Goal: Transaction & Acquisition: Download file/media

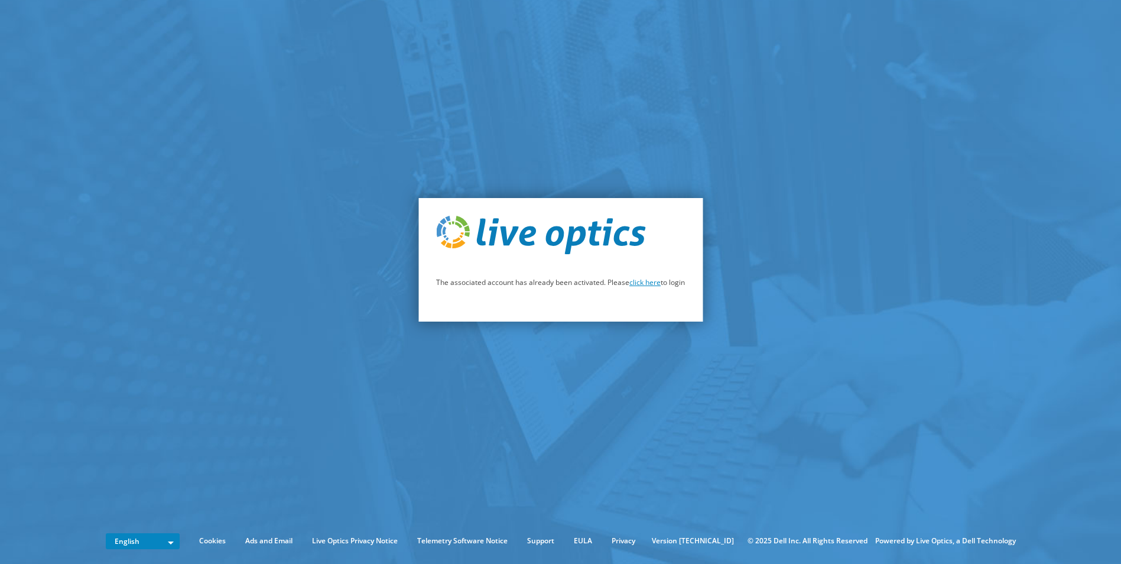
click at [633, 284] on link "click here" at bounding box center [645, 282] width 31 height 10
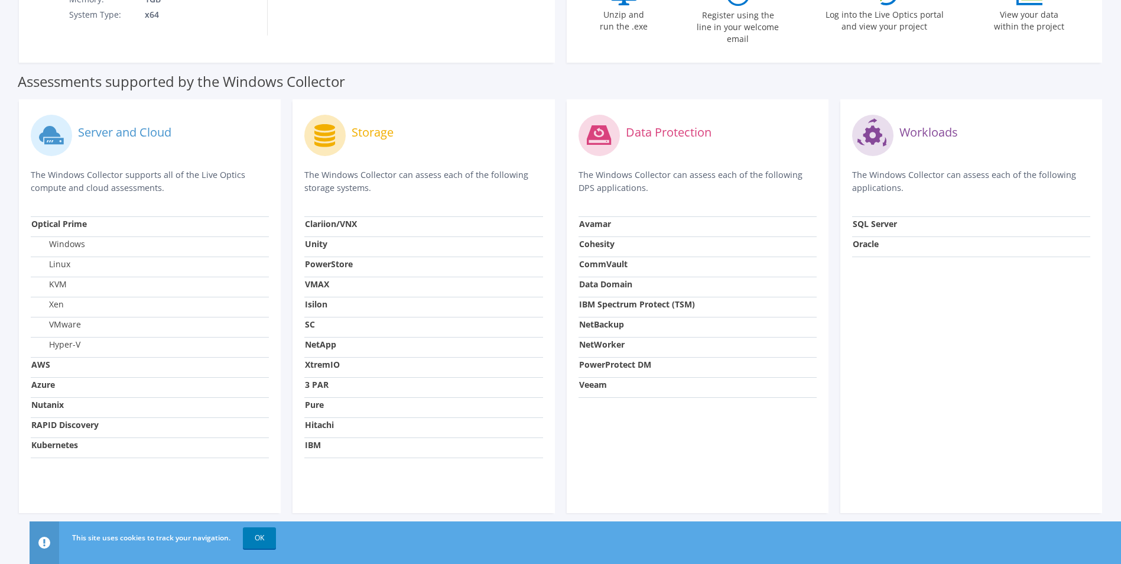
scroll to position [79, 0]
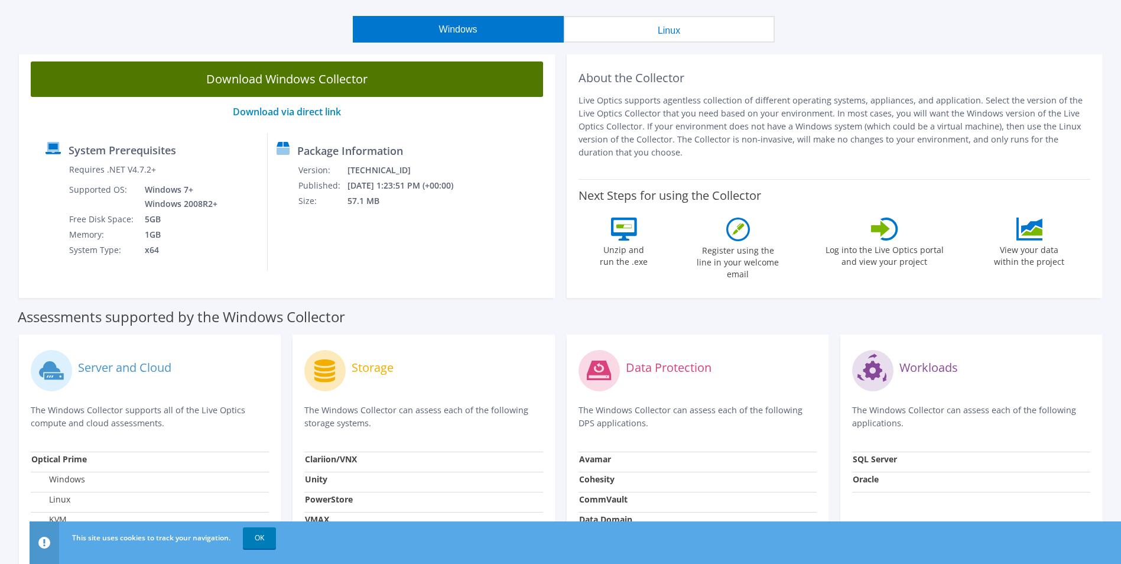
click at [287, 73] on link "Download Windows Collector" at bounding box center [287, 78] width 512 height 35
